Goal: Navigation & Orientation: Understand site structure

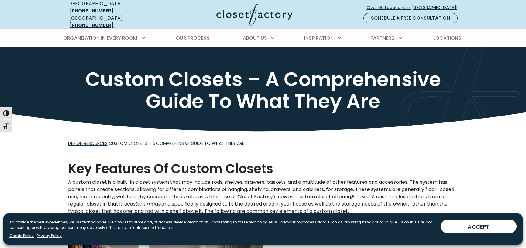
click at [27, 141] on use at bounding box center [263, 126] width 526 height 28
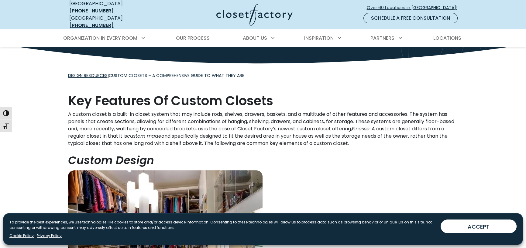
scroll to position [91, 0]
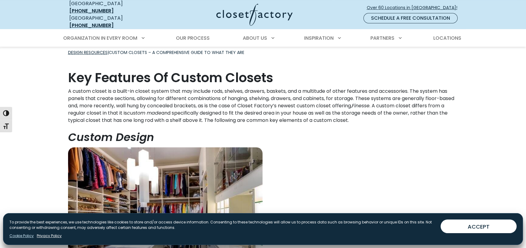
click at [28, 234] on link "Cookie Policy" at bounding box center [21, 236] width 24 height 5
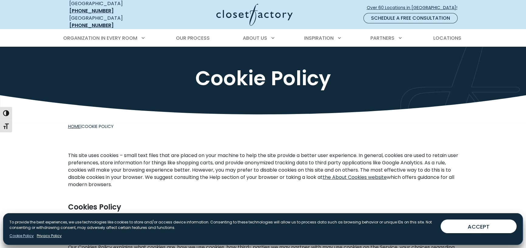
click at [32, 234] on link "Cookie Policy" at bounding box center [21, 236] width 24 height 5
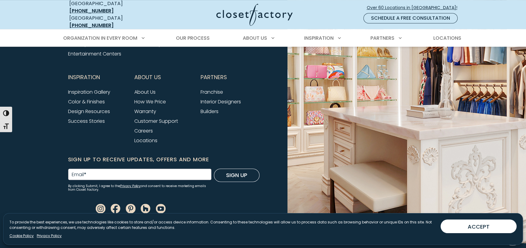
scroll to position [729, 0]
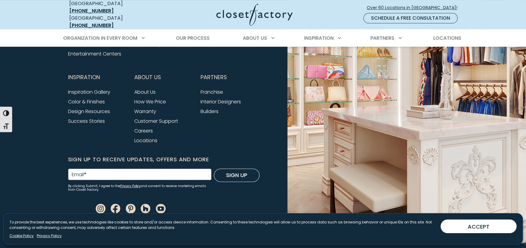
scroll to position [813, 0]
